Goal: Obtain resource: Obtain resource

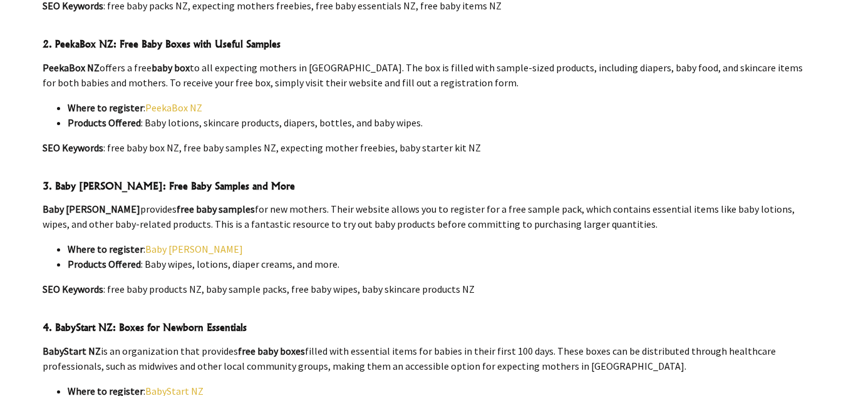
scroll to position [815, 0]
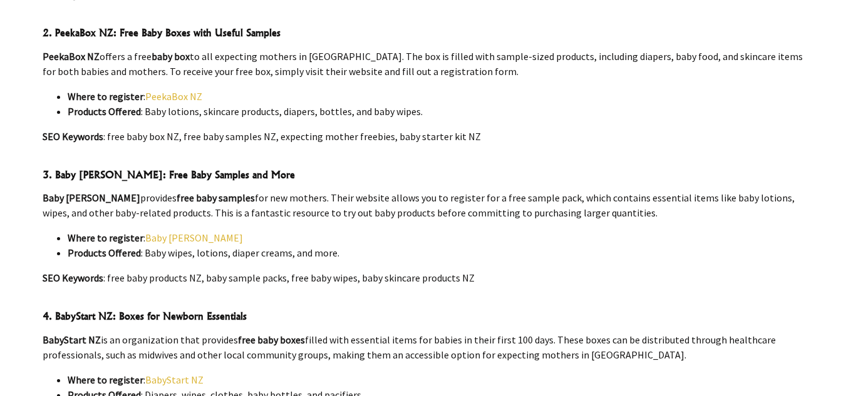
click at [168, 232] on link "Baby [PERSON_NAME]" at bounding box center [194, 238] width 98 height 13
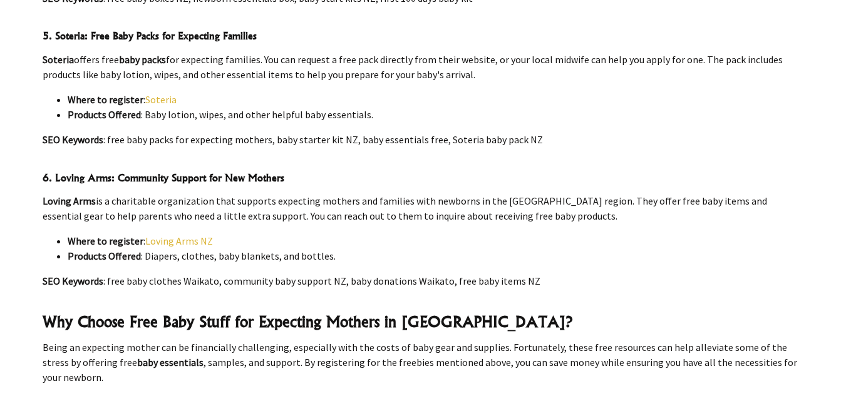
scroll to position [1241, 0]
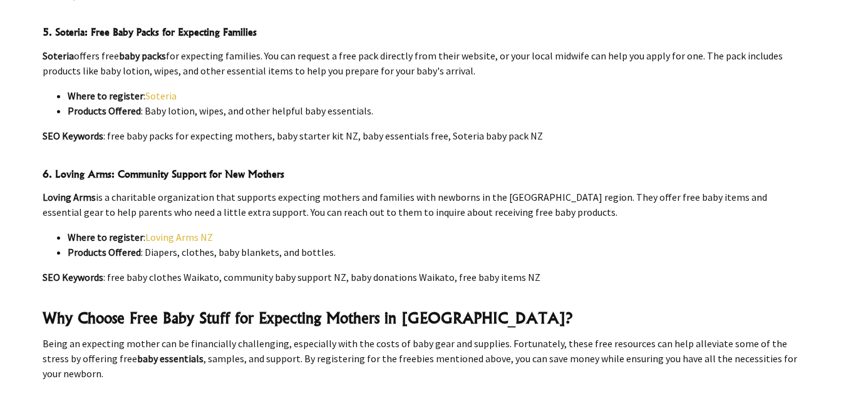
click at [188, 231] on link "Loving Arms NZ" at bounding box center [179, 237] width 68 height 13
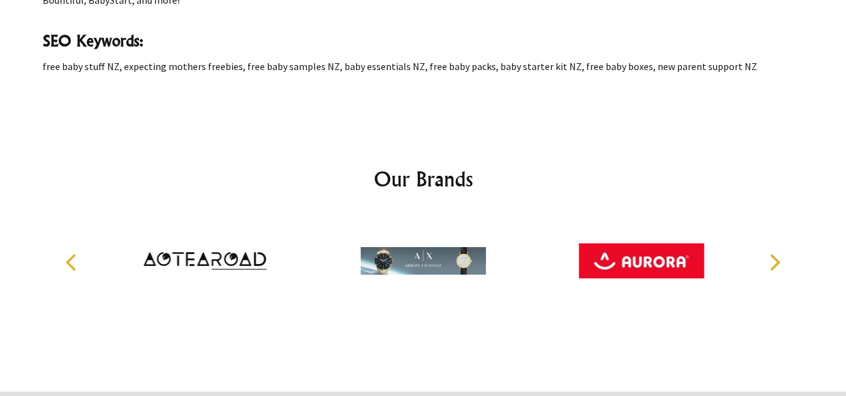
scroll to position [1785, 0]
